Goal: Task Accomplishment & Management: Manage account settings

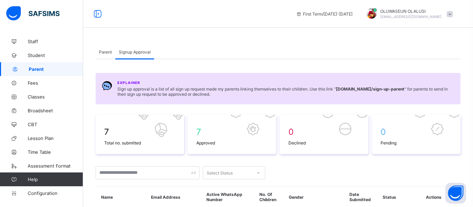
scroll to position [181, 0]
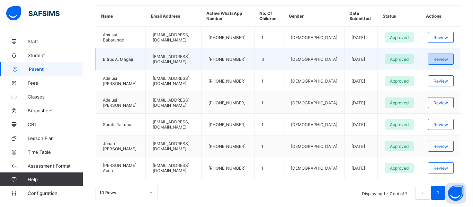
click at [443, 58] on span "Review" at bounding box center [440, 59] width 15 height 5
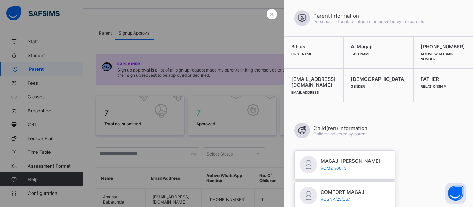
scroll to position [19, 0]
click at [220, 29] on div at bounding box center [236, 103] width 473 height 207
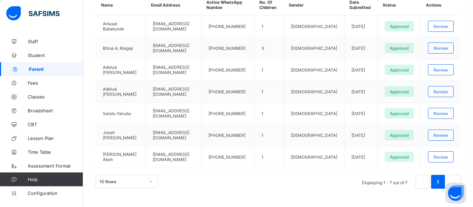
scroll to position [198, 0]
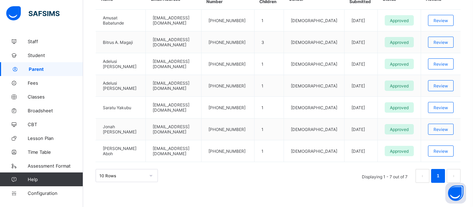
click at [35, 72] on link "Parent" at bounding box center [41, 69] width 83 height 14
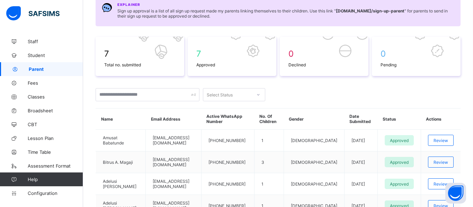
scroll to position [0, 0]
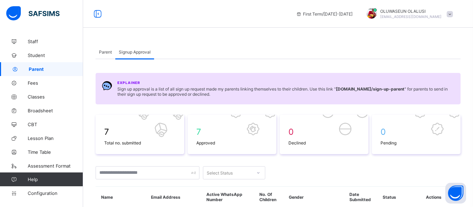
click at [106, 51] on span "Parent" at bounding box center [105, 51] width 13 height 5
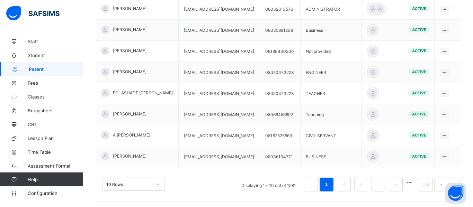
scroll to position [230, 0]
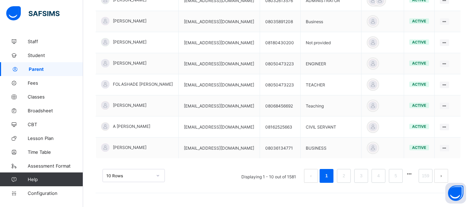
click at [156, 173] on div "10 Rows Displaying 1 - 10 out of 1581 1 2 3 4 5 159" at bounding box center [277, 172] width 365 height 35
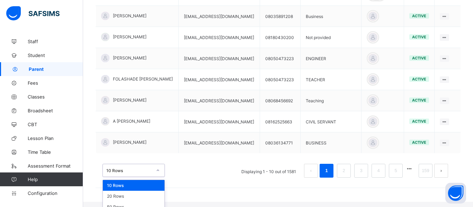
scroll to position [241, 0]
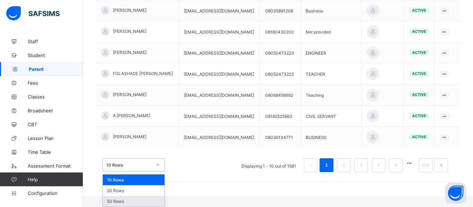
click at [141, 200] on div "50 Rows" at bounding box center [134, 201] width 62 height 11
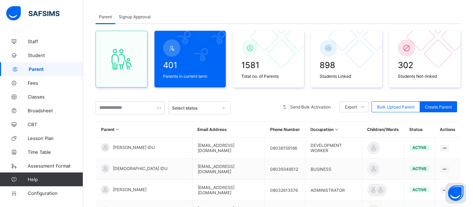
scroll to position [28, 0]
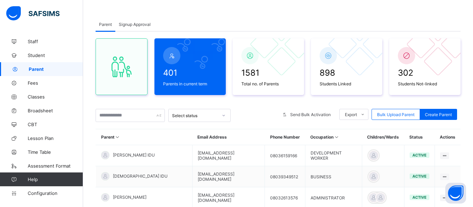
click at [224, 109] on div at bounding box center [223, 115] width 13 height 12
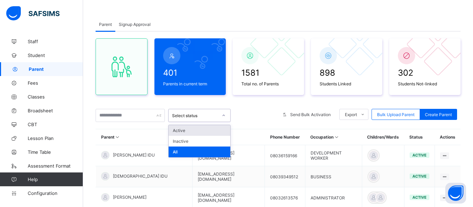
click at [208, 130] on div "Active" at bounding box center [200, 130] width 62 height 11
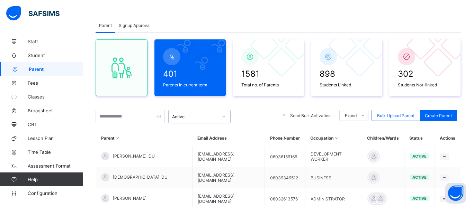
scroll to position [20, 0]
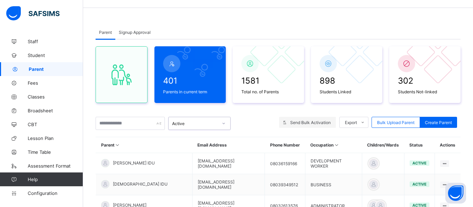
click at [296, 127] on div "Send Bulk Activation" at bounding box center [307, 122] width 57 height 11
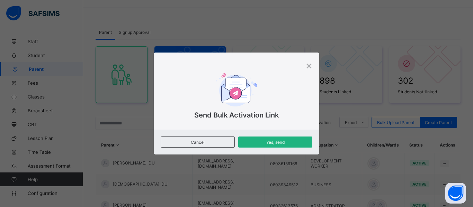
click at [293, 143] on span "Yes, send" at bounding box center [275, 142] width 64 height 5
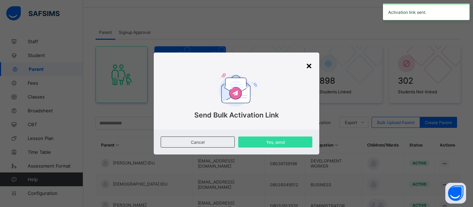
click at [310, 66] on div "×" at bounding box center [309, 66] width 7 height 12
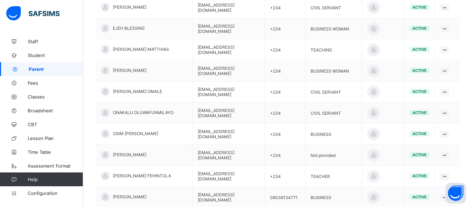
scroll to position [1066, 0]
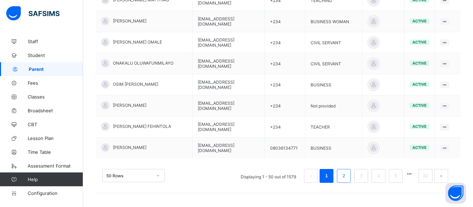
click at [339, 178] on li "2" at bounding box center [344, 176] width 14 height 14
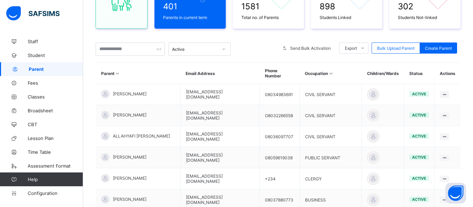
scroll to position [91, 0]
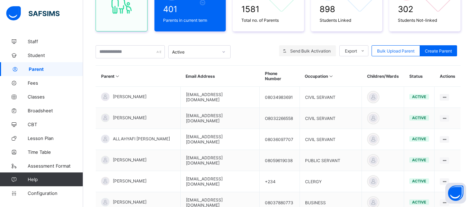
click at [315, 53] on span "Send Bulk Activation" at bounding box center [310, 50] width 40 height 5
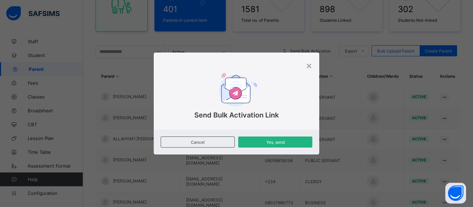
click at [284, 146] on div "Yes, send" at bounding box center [275, 142] width 74 height 11
click at [309, 70] on div "×" at bounding box center [309, 66] width 7 height 12
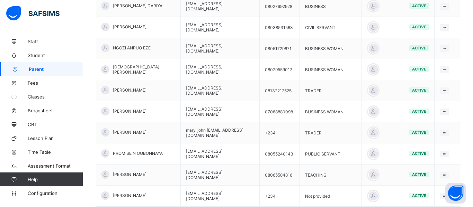
scroll to position [1075, 0]
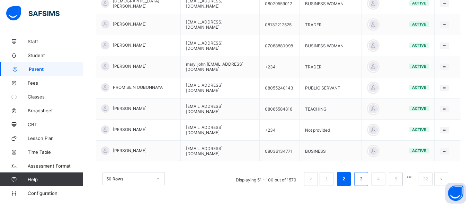
click at [360, 177] on link "3" at bounding box center [360, 179] width 7 height 9
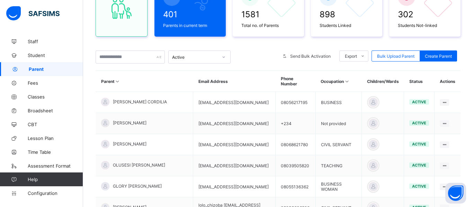
scroll to position [85, 0]
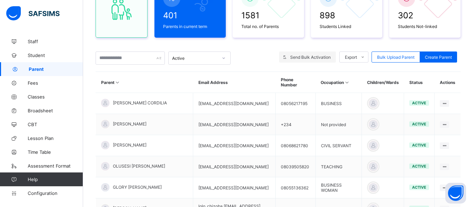
click at [312, 58] on span "Send Bulk Activation" at bounding box center [310, 57] width 40 height 5
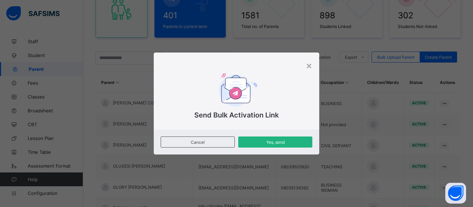
click at [290, 143] on span "Yes, send" at bounding box center [275, 142] width 64 height 5
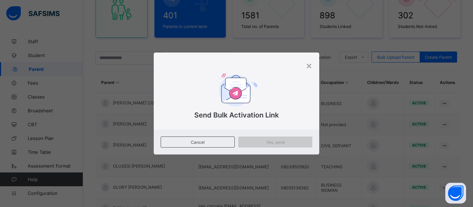
click at [290, 143] on span "Yes, send" at bounding box center [275, 142] width 64 height 5
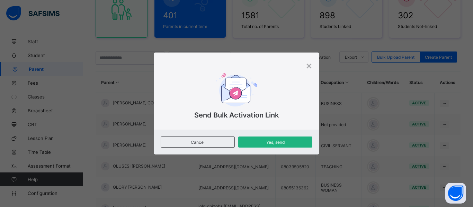
click at [288, 140] on span "Yes, send" at bounding box center [275, 142] width 64 height 5
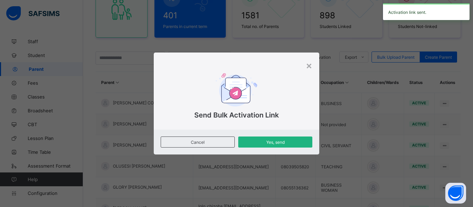
click at [288, 140] on span "Yes, send" at bounding box center [275, 142] width 64 height 5
click at [310, 66] on div "×" at bounding box center [309, 66] width 7 height 12
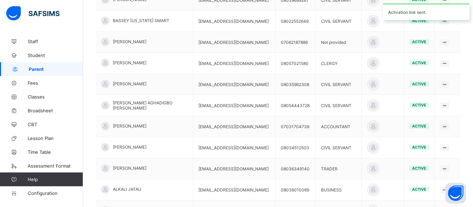
scroll to position [1068, 0]
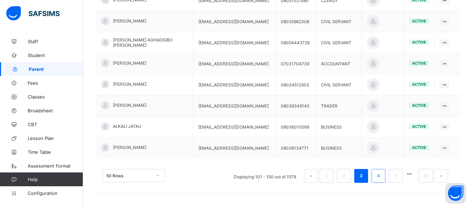
click at [375, 175] on link "4" at bounding box center [378, 176] width 7 height 9
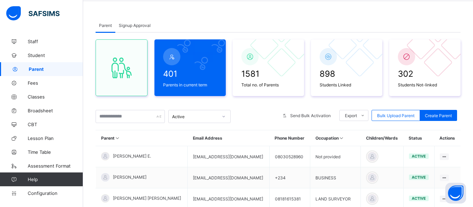
scroll to position [14, 0]
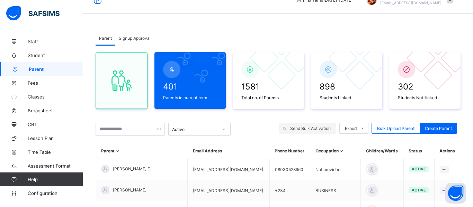
click at [305, 131] on div "Send Bulk Activation" at bounding box center [307, 128] width 57 height 11
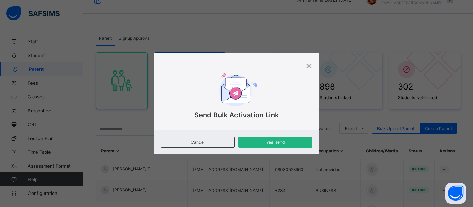
click at [281, 140] on span "Yes, send" at bounding box center [275, 142] width 64 height 5
click at [283, 138] on div "Yes, send" at bounding box center [275, 142] width 74 height 11
click at [312, 65] on div "×" at bounding box center [309, 66] width 7 height 12
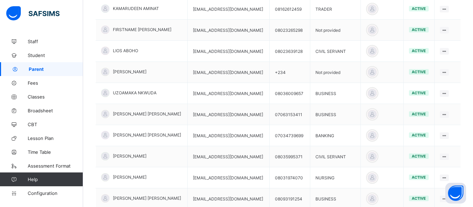
scroll to position [1075, 0]
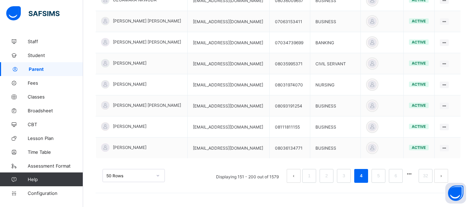
click at [44, 68] on span "Parent" at bounding box center [56, 69] width 54 height 6
click at [40, 68] on span "Parent" at bounding box center [56, 69] width 54 height 6
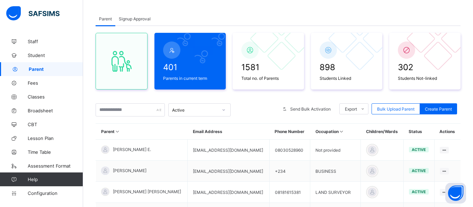
scroll to position [33, 0]
click at [142, 17] on span "Signup Approval" at bounding box center [135, 19] width 32 height 5
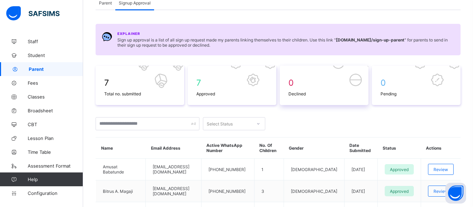
scroll to position [0, 0]
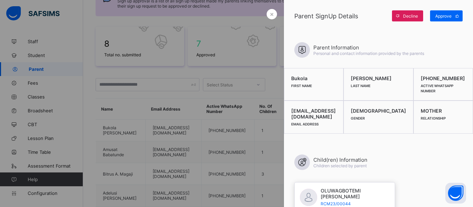
scroll to position [88, 0]
click at [441, 19] on div "Approve" at bounding box center [446, 15] width 33 height 11
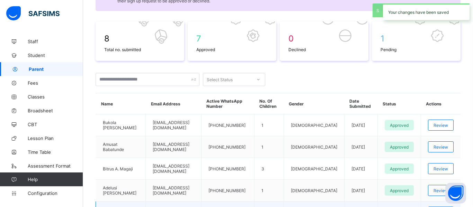
scroll to position [87, 0]
